Goal: Task Accomplishment & Management: Manage account settings

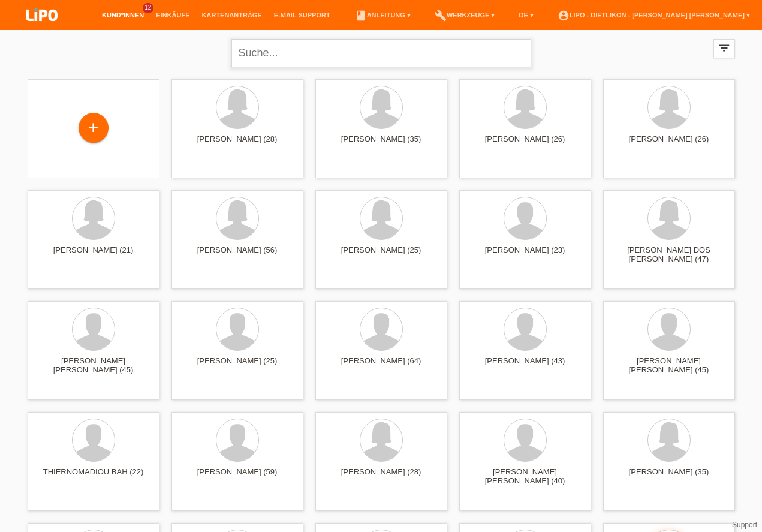
click at [264, 51] on input "text" at bounding box center [381, 53] width 300 height 28
type input "sabani"
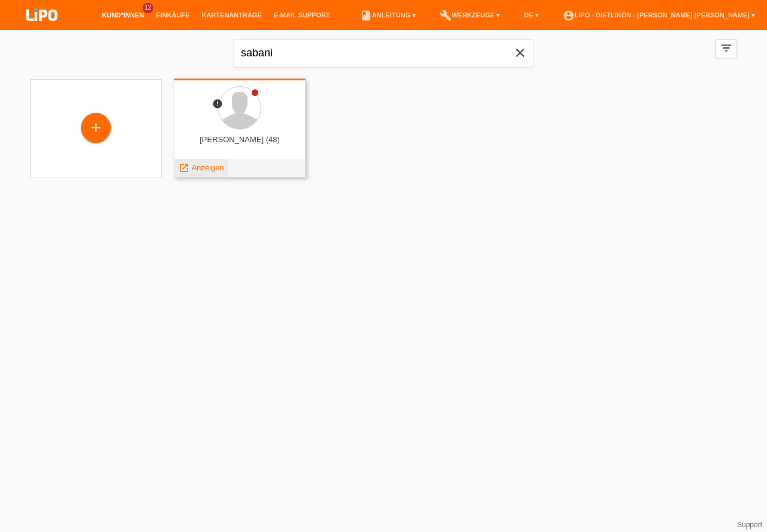
click at [206, 169] on span "Anzeigen" at bounding box center [208, 167] width 32 height 9
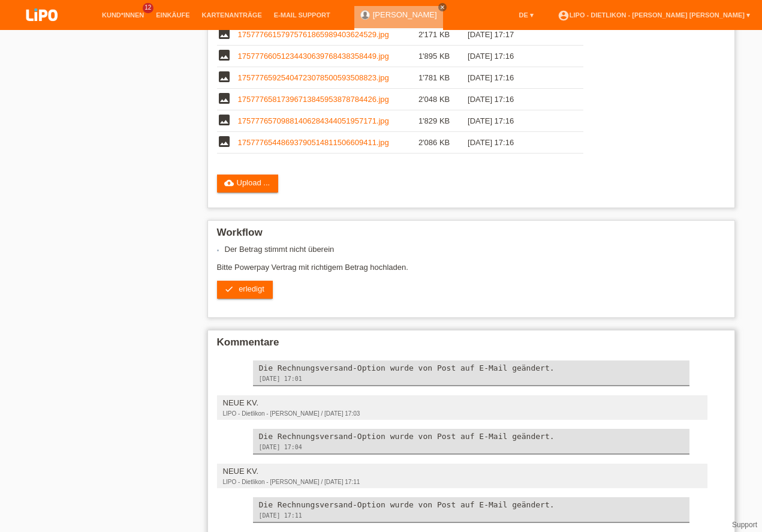
scroll to position [407, 0]
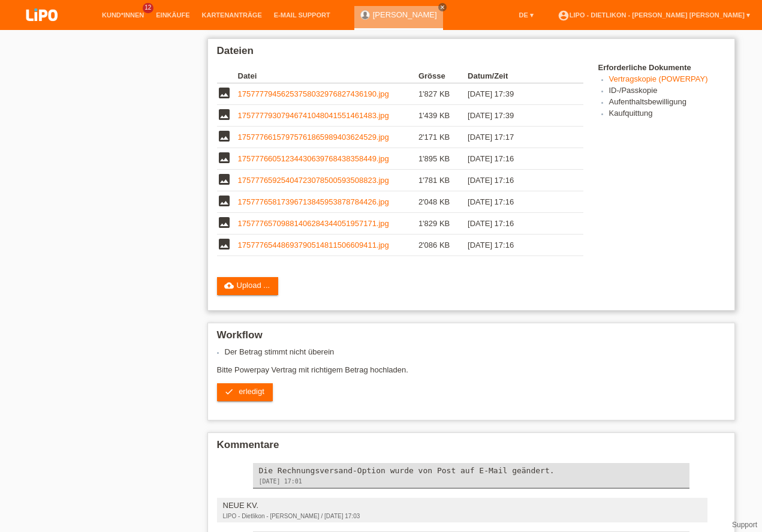
click at [270, 131] on td "17577766157975761865989403624529.jpg" at bounding box center [328, 137] width 180 height 22
click at [270, 135] on link "17577766157975761865989403624529.jpg" at bounding box center [313, 136] width 151 height 9
click at [273, 156] on link "17577766051234430639768438358449.jpg" at bounding box center [313, 158] width 151 height 9
click at [265, 180] on link "17577765925404723078500593508823.jpg" at bounding box center [313, 180] width 151 height 9
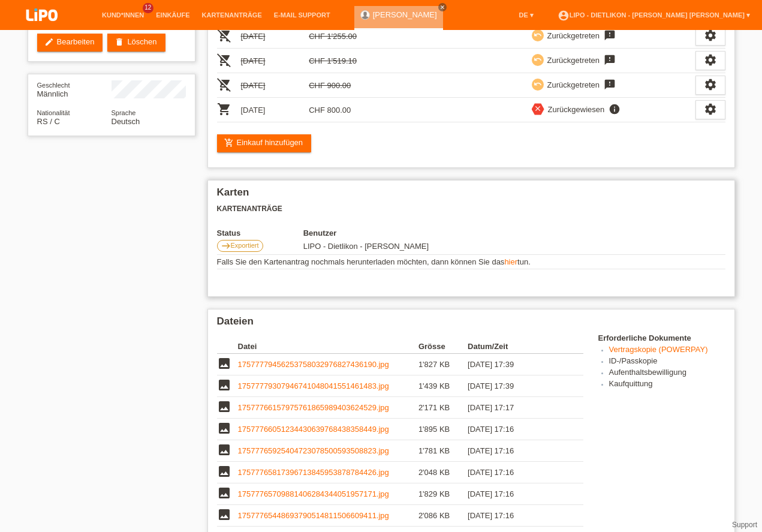
scroll to position [68, 0]
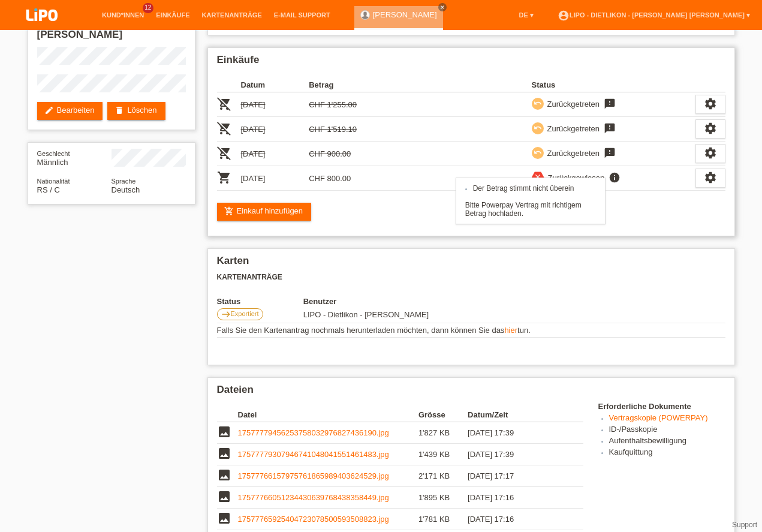
click at [610, 178] on icon "info" at bounding box center [614, 177] width 14 height 12
click at [536, 180] on icon "close" at bounding box center [537, 177] width 8 height 8
click at [710, 179] on icon "settings" at bounding box center [710, 177] width 13 height 13
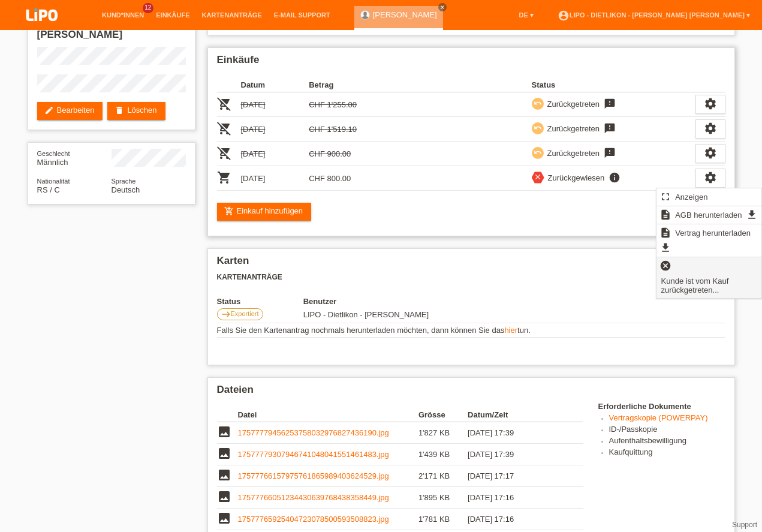
click at [692, 289] on span "Kunde ist vom Kauf zurückgetreten..." at bounding box center [708, 284] width 99 height 23
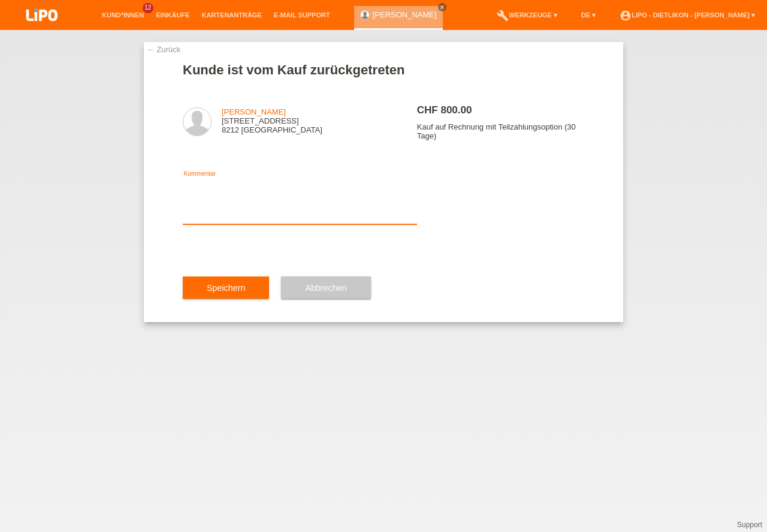
click at [201, 217] on textarea at bounding box center [300, 201] width 234 height 46
type textarea "kunde hat alles stoniert"
click at [232, 297] on button "Speichern" at bounding box center [226, 287] width 86 height 23
